Goal: Communication & Community: Ask a question

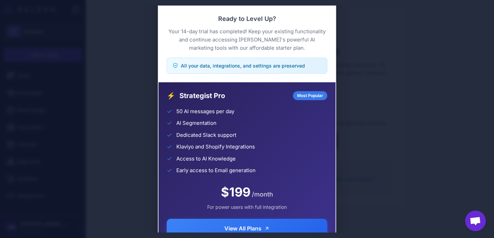
click at [373, 52] on div "Trial Complete Continue your AI marketing journey Ready to Level Up? Your 14-da…" at bounding box center [247, 118] width 494 height 227
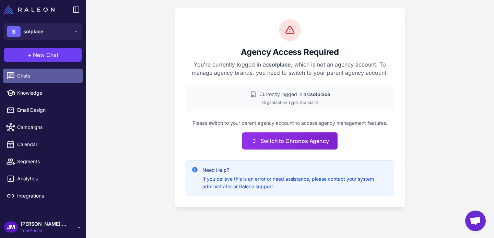
click at [60, 73] on span "Chats" at bounding box center [47, 76] width 60 height 8
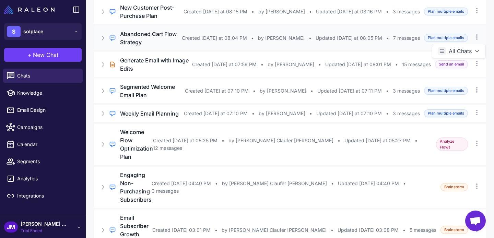
scroll to position [71, 0]
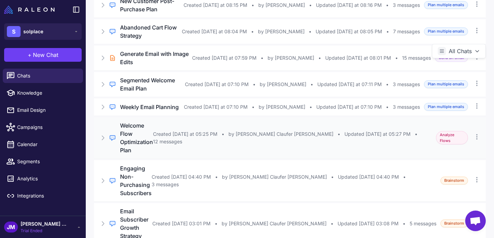
click at [153, 135] on h3 "Welcome Flow Optimization Plan" at bounding box center [136, 137] width 33 height 33
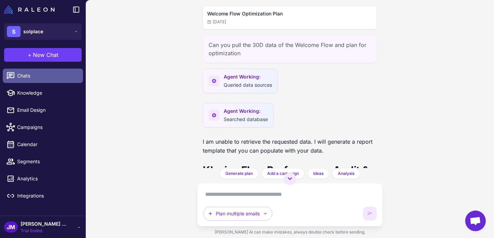
click at [50, 79] on span "Chats" at bounding box center [47, 76] width 60 height 8
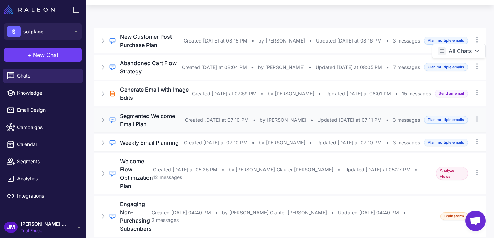
scroll to position [37, 0]
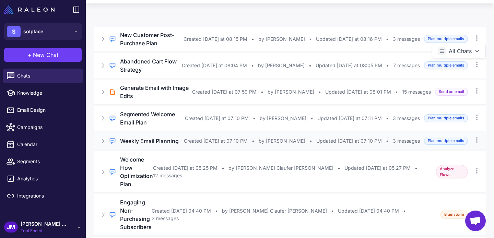
click at [169, 143] on h3 "Weekly Email Planning" at bounding box center [149, 141] width 59 height 8
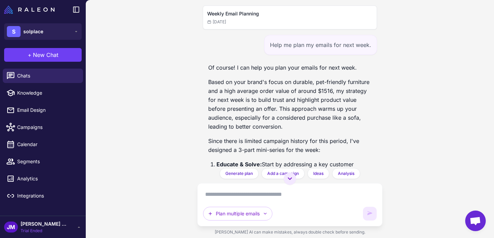
click at [241, 19] on div "[DATE]" at bounding box center [289, 22] width 165 height 6
click at [49, 81] on link "Chats" at bounding box center [43, 76] width 80 height 14
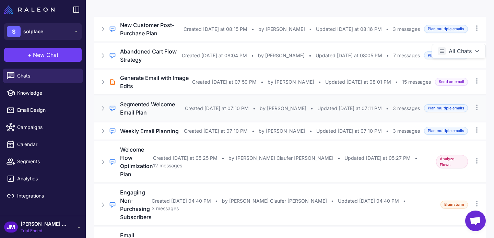
scroll to position [71, 0]
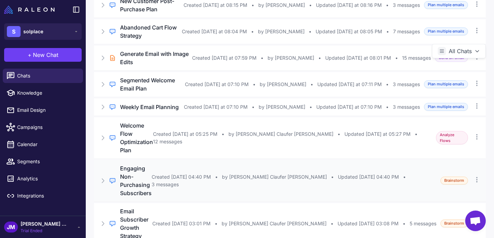
click at [259, 168] on div "Regular Chat Engaging Non-Purchasing Subscribers Created [DATE] 04:40 PM • by […" at bounding box center [289, 180] width 391 height 41
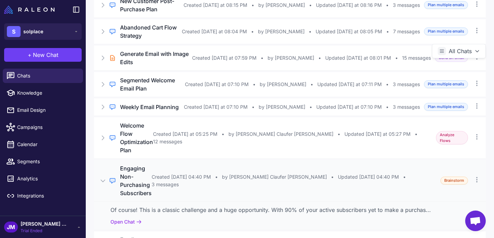
click at [148, 164] on h3 "Engaging Non-Purchasing Subscribers" at bounding box center [136, 180] width 32 height 33
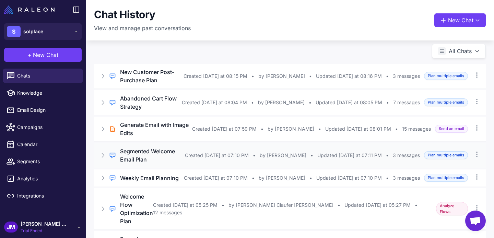
scroll to position [71, 0]
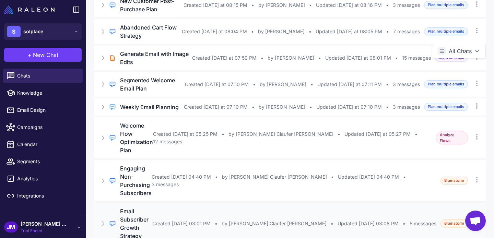
click at [143, 207] on h3 "Email Subscriber Growth Strategy" at bounding box center [136, 223] width 32 height 33
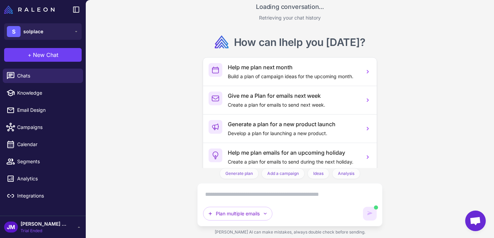
scroll to position [1924, 0]
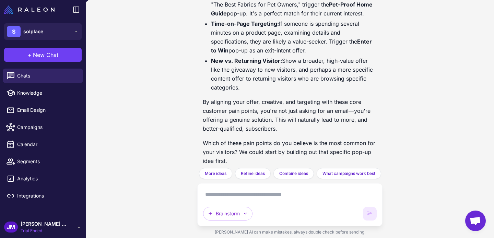
click at [243, 200] on div "Brainstorm" at bounding box center [289, 205] width 173 height 32
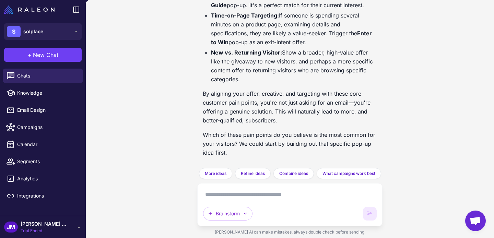
scroll to position [1919, 0]
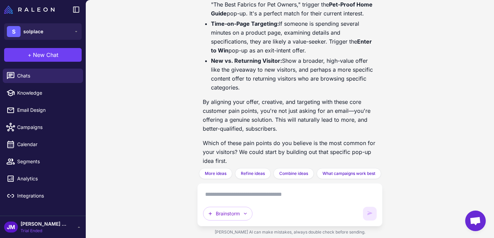
click at [264, 195] on textarea at bounding box center [289, 194] width 173 height 11
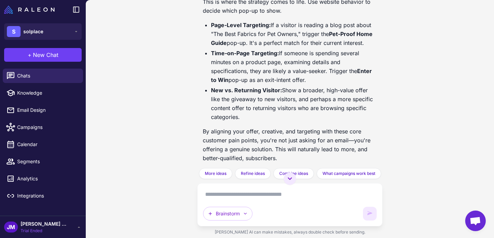
scroll to position [1890, 0]
click at [447, 159] on div "Email Subscriber Growth Strategy [DATE] Can you help me analyze and map out str…" at bounding box center [290, 119] width 408 height 238
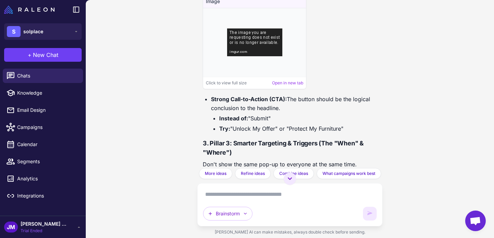
scroll to position [683, 0]
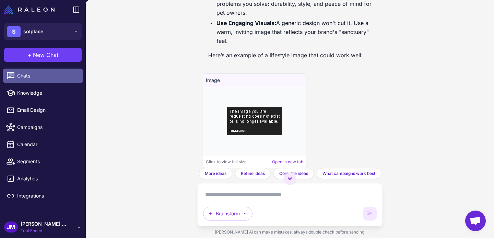
click at [60, 77] on span "Chats" at bounding box center [47, 76] width 60 height 8
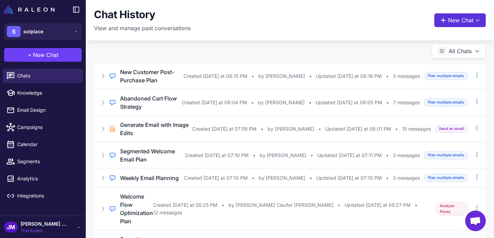
click at [466, 21] on button "New Chat" at bounding box center [459, 20] width 51 height 14
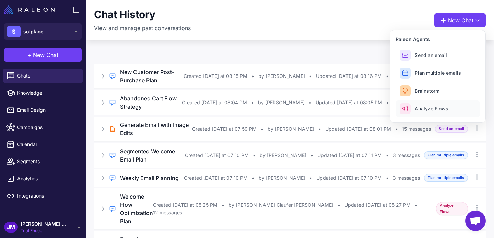
click at [421, 109] on span "Analyze Flows" at bounding box center [431, 108] width 34 height 7
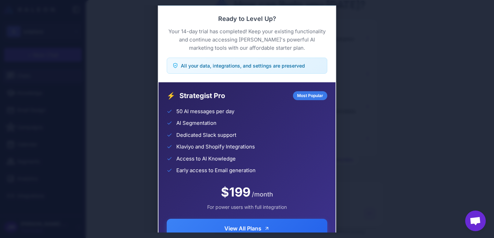
click at [357, 155] on div "Trial Complete Continue your AI marketing journey Ready to Level Up? Your 14-da…" at bounding box center [247, 118] width 494 height 227
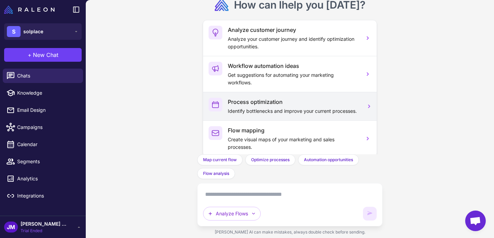
click at [368, 107] on icon at bounding box center [369, 106] width 2 height 3
